Goal: Information Seeking & Learning: Learn about a topic

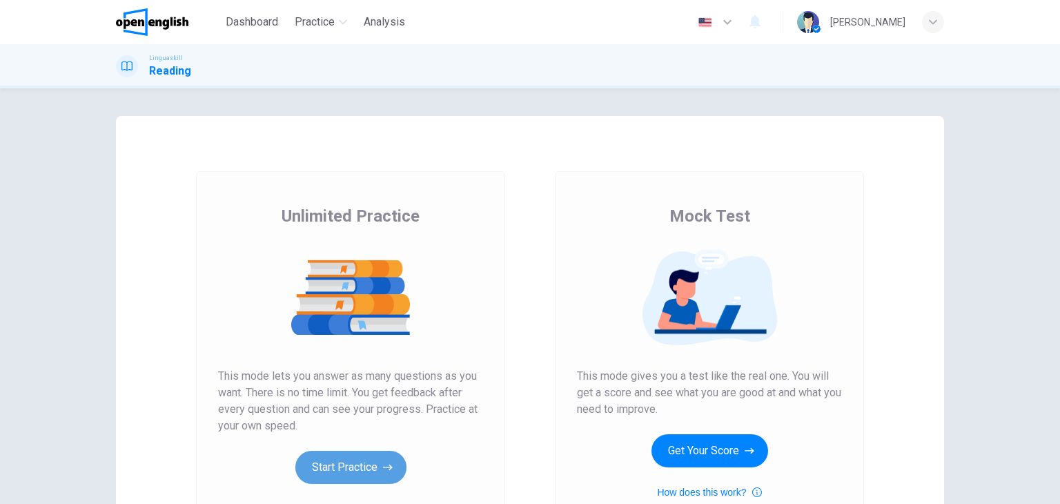
click at [336, 467] on button "Start Practice" at bounding box center [350, 467] width 111 height 33
click at [331, 468] on button "Start Practice" at bounding box center [350, 467] width 111 height 33
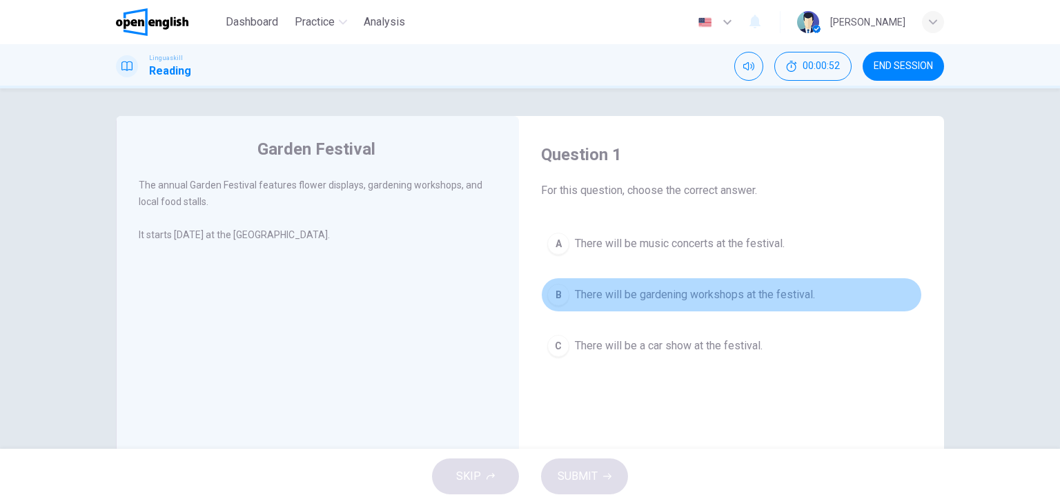
click at [551, 299] on div "B" at bounding box center [558, 295] width 22 height 22
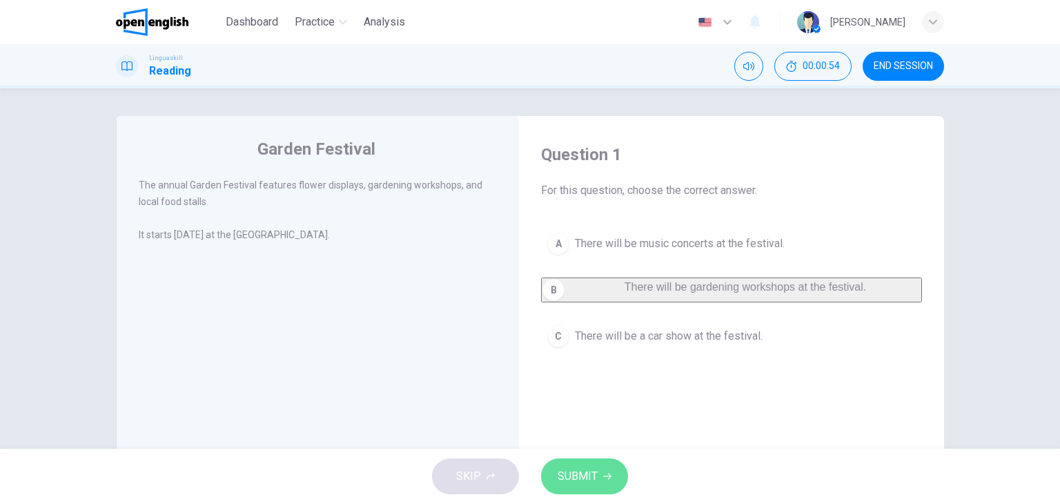
click at [585, 480] on span "SUBMIT" at bounding box center [578, 475] width 40 height 19
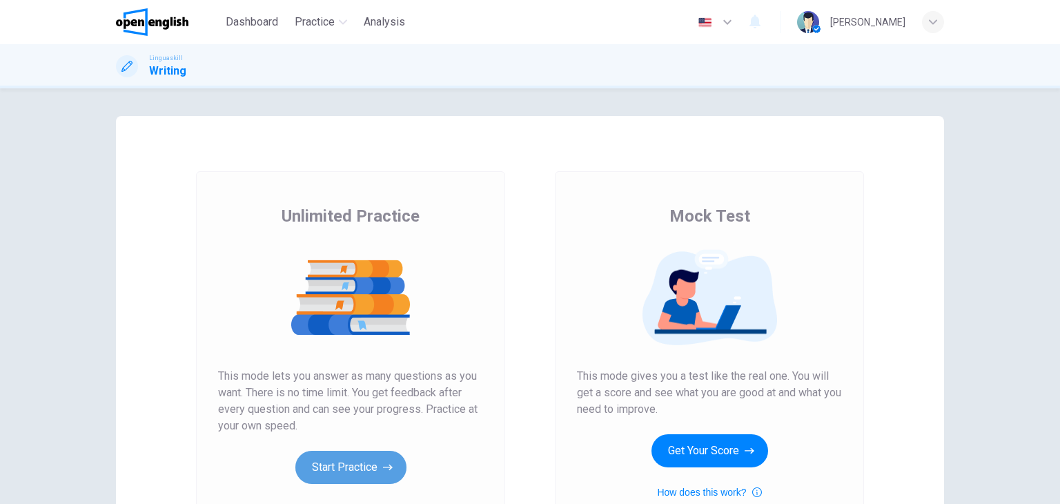
click at [344, 462] on button "Start Practice" at bounding box center [350, 467] width 111 height 33
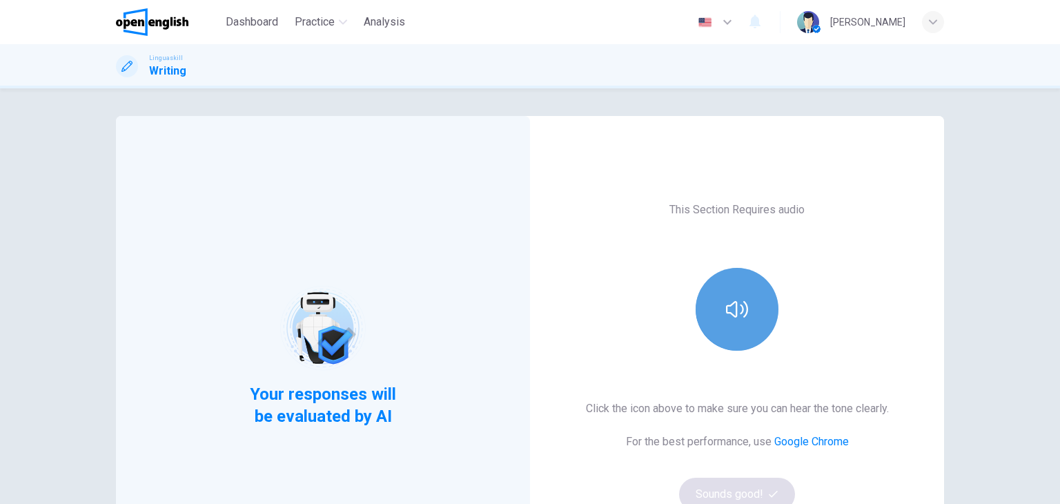
click at [726, 304] on icon "button" at bounding box center [737, 309] width 22 height 22
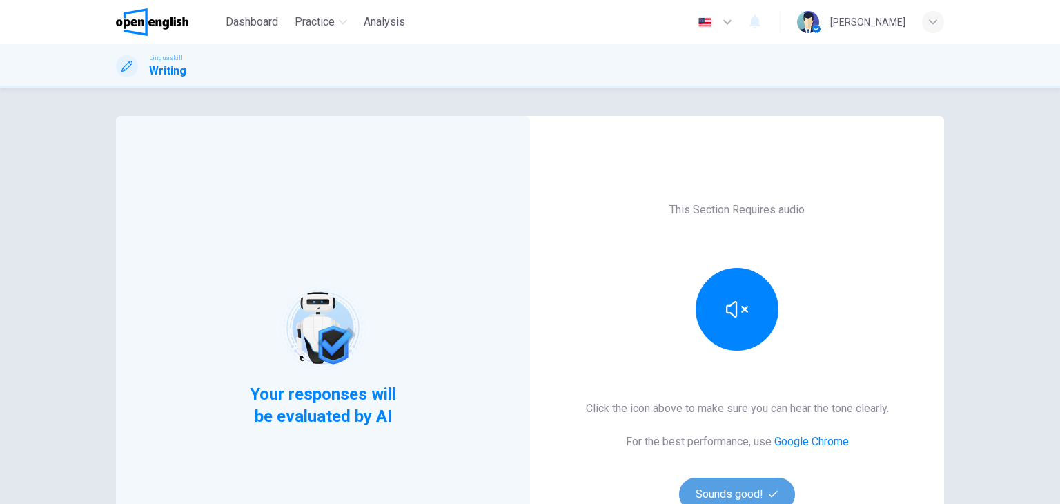
click at [729, 486] on button "Sounds good!" at bounding box center [737, 493] width 116 height 33
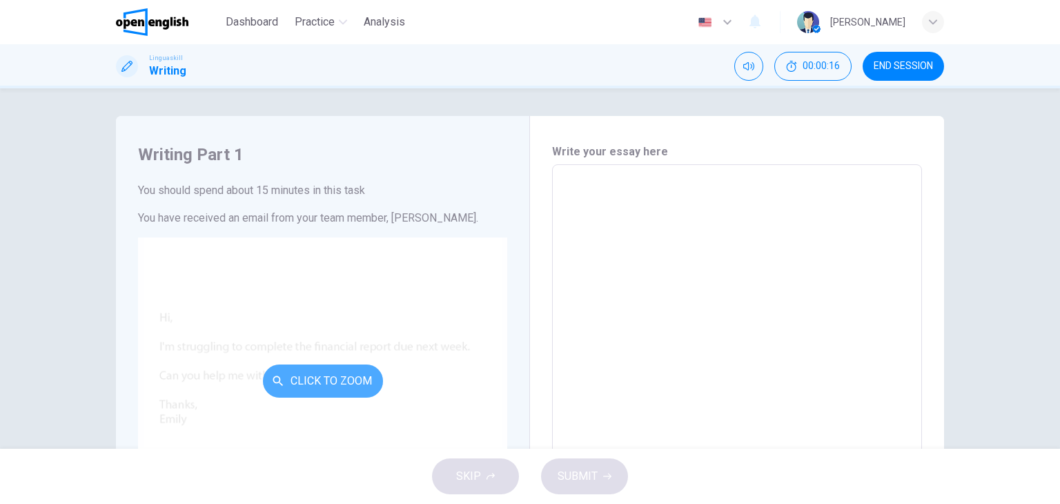
click at [311, 384] on button "Click to Zoom" at bounding box center [323, 380] width 120 height 33
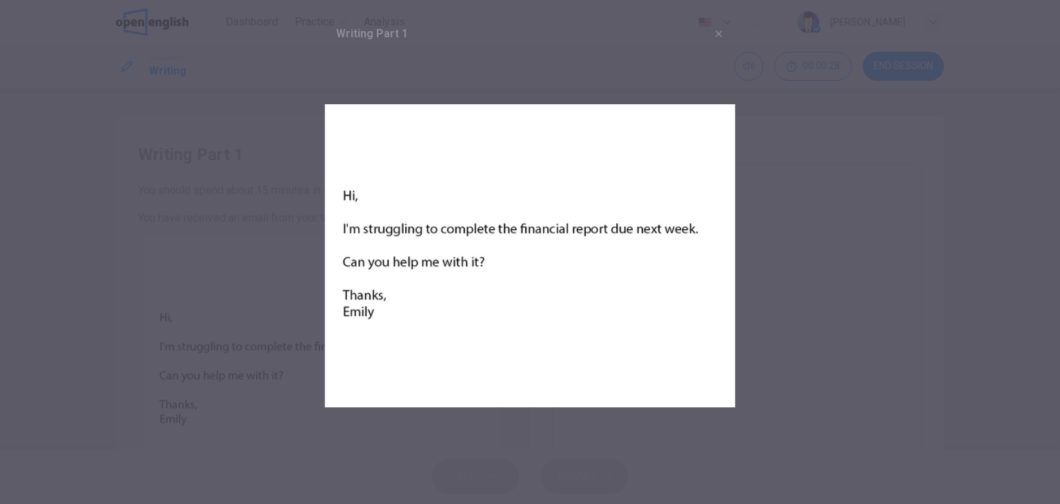
click at [825, 237] on div at bounding box center [530, 252] width 1060 height 504
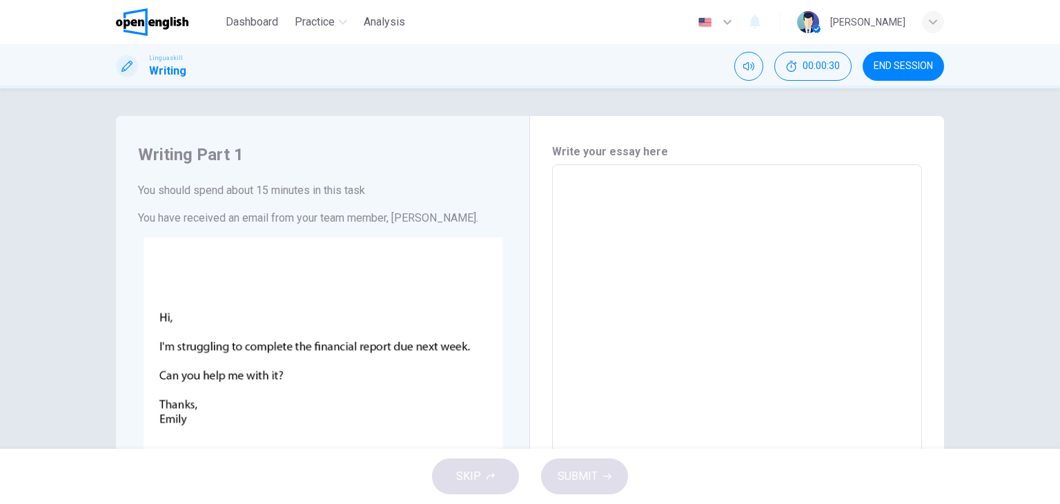
click at [583, 186] on textarea at bounding box center [737, 422] width 351 height 492
click at [922, 57] on button "END SESSION" at bounding box center [902, 66] width 81 height 29
